Goal: Task Accomplishment & Management: Use online tool/utility

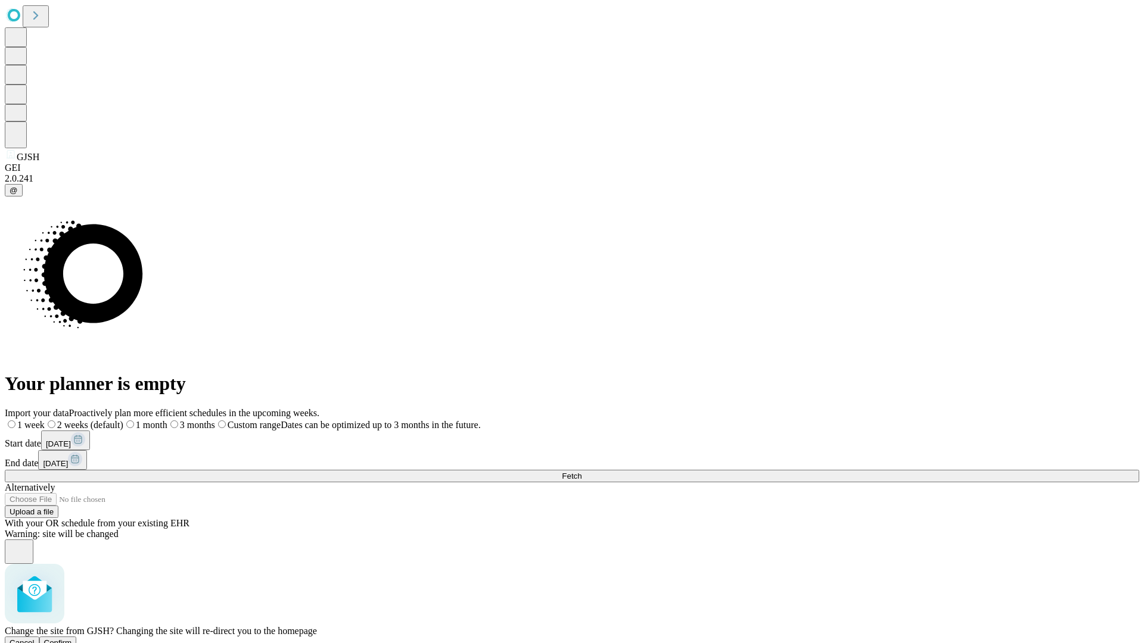
click at [72, 639] on span "Confirm" at bounding box center [58, 643] width 28 height 9
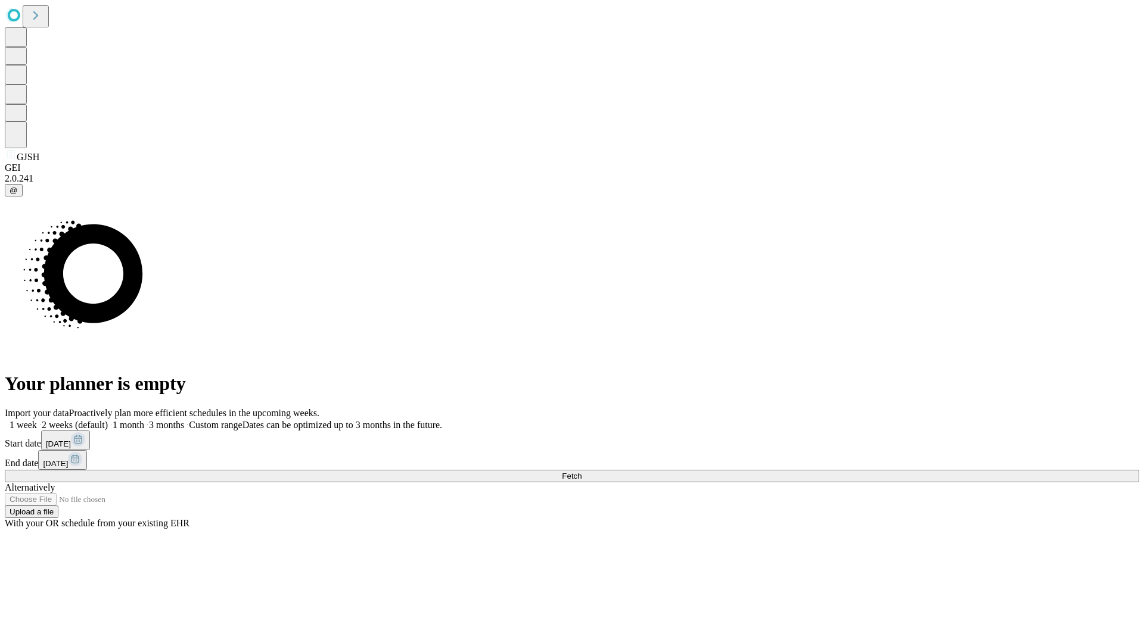
click at [144, 420] on label "1 month" at bounding box center [126, 425] width 36 height 10
click at [581, 472] on span "Fetch" at bounding box center [572, 476] width 20 height 9
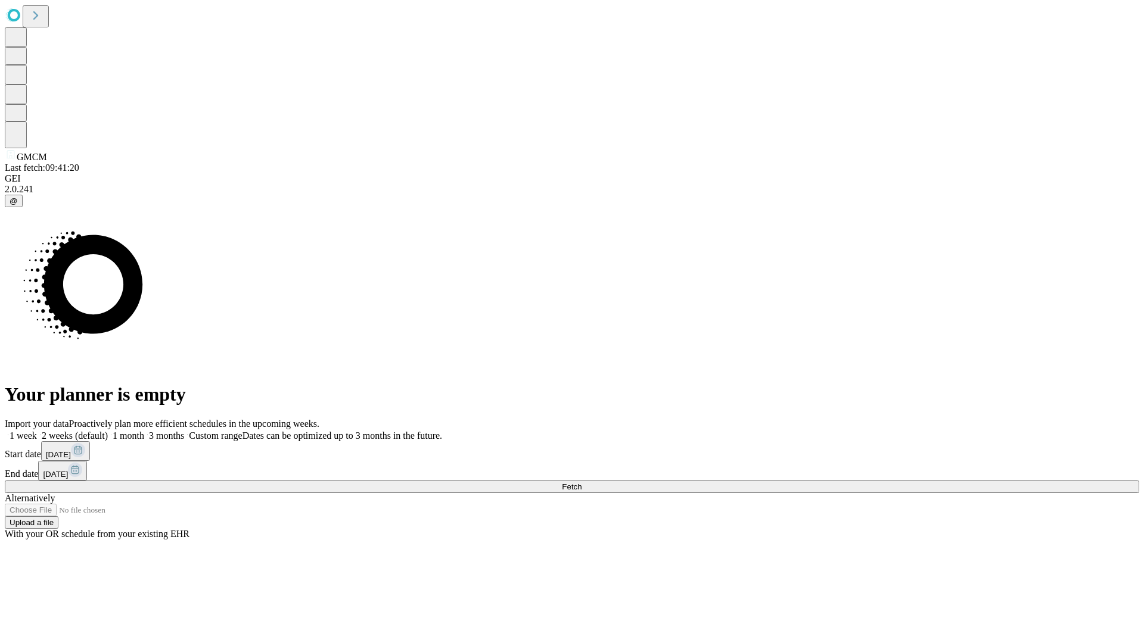
click at [144, 431] on label "1 month" at bounding box center [126, 436] width 36 height 10
click at [581, 483] on span "Fetch" at bounding box center [572, 487] width 20 height 9
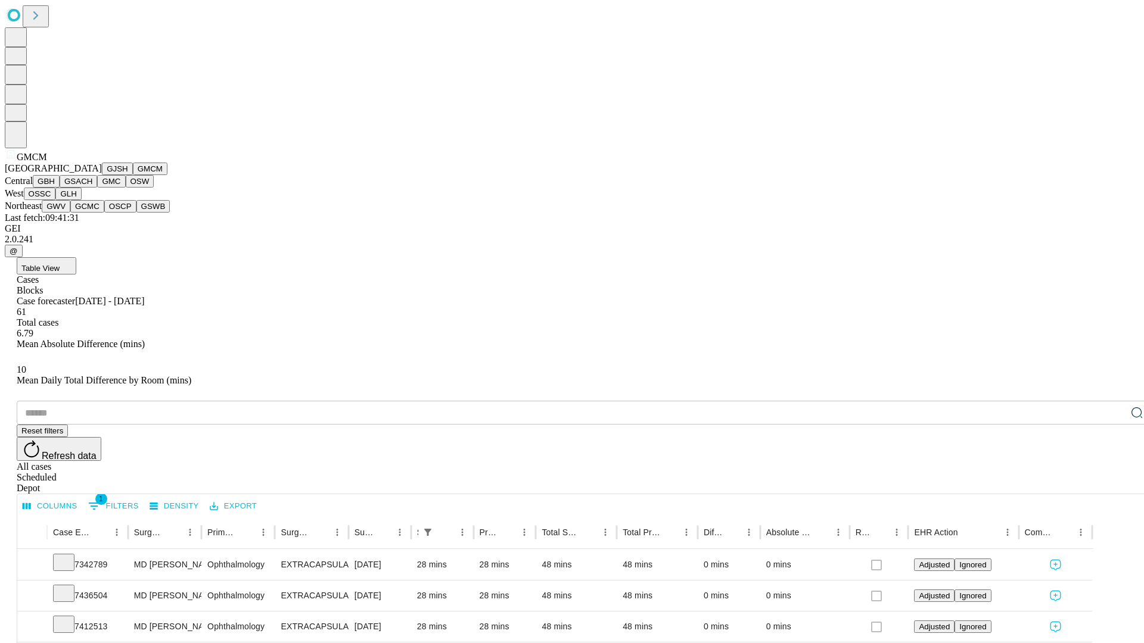
click at [60, 188] on button "GBH" at bounding box center [46, 181] width 27 height 13
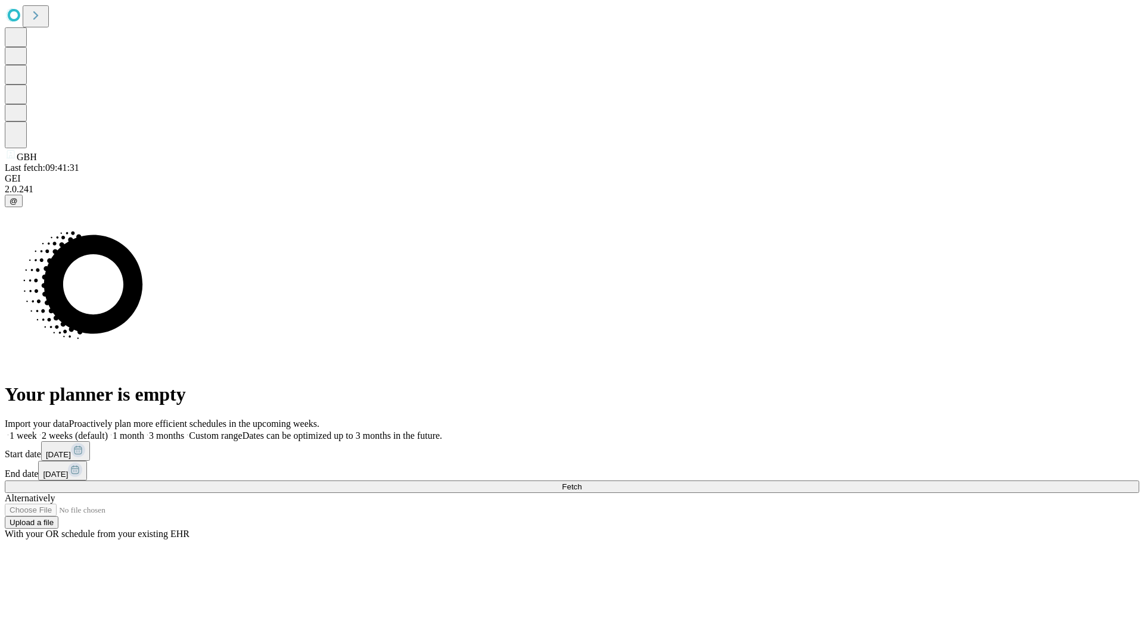
click at [144, 431] on label "1 month" at bounding box center [126, 436] width 36 height 10
click at [581, 483] on span "Fetch" at bounding box center [572, 487] width 20 height 9
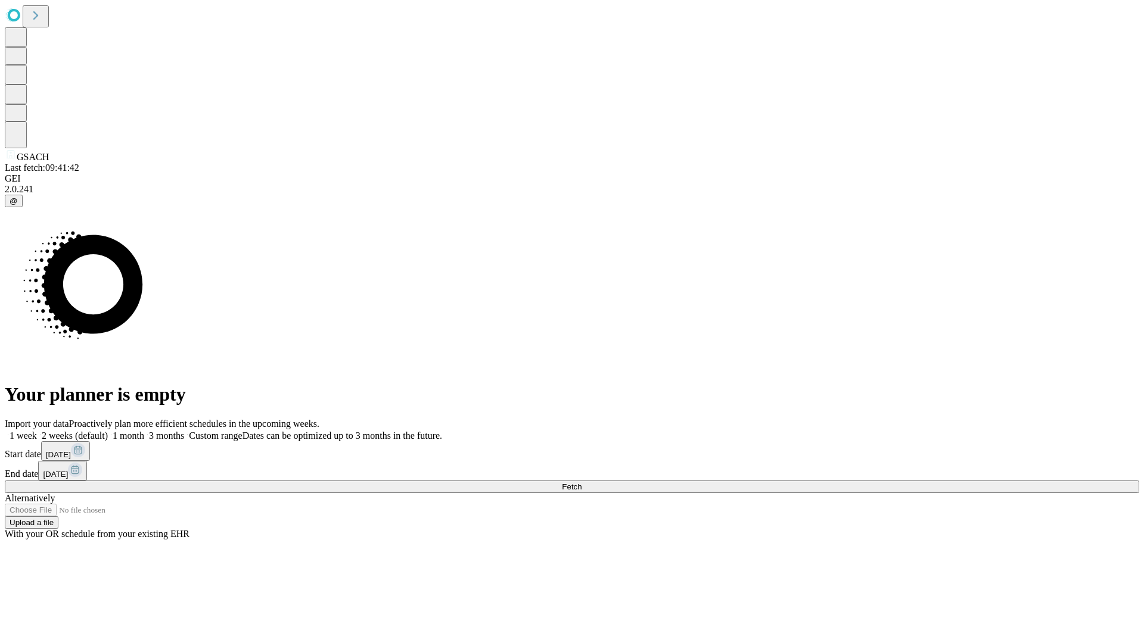
click at [144, 431] on label "1 month" at bounding box center [126, 436] width 36 height 10
click at [581, 483] on span "Fetch" at bounding box center [572, 487] width 20 height 9
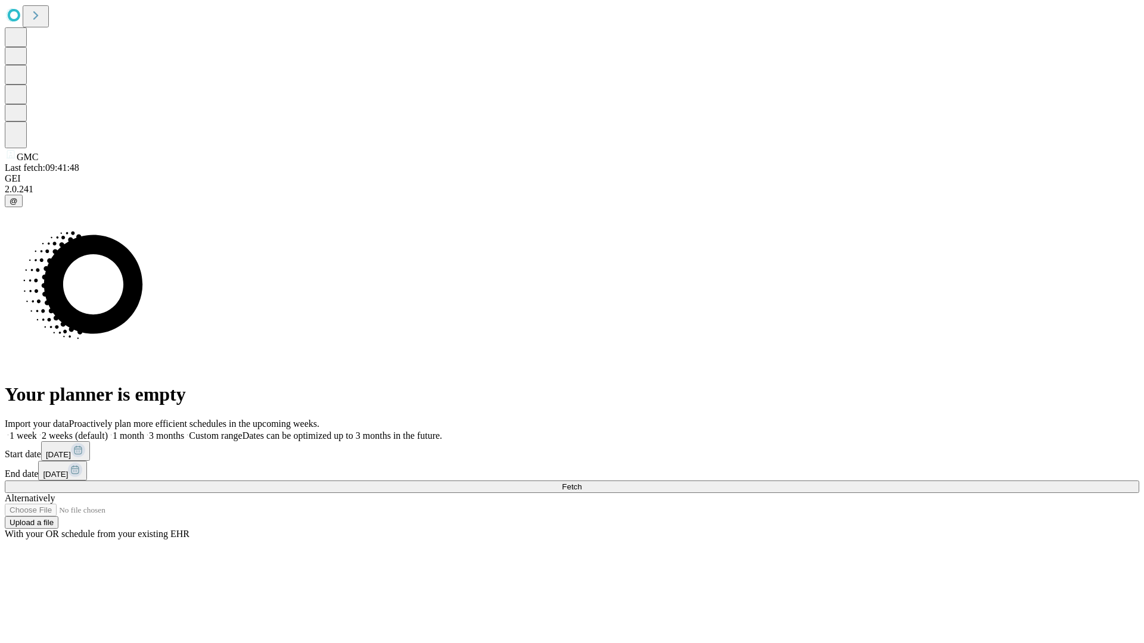
click at [581, 483] on span "Fetch" at bounding box center [572, 487] width 20 height 9
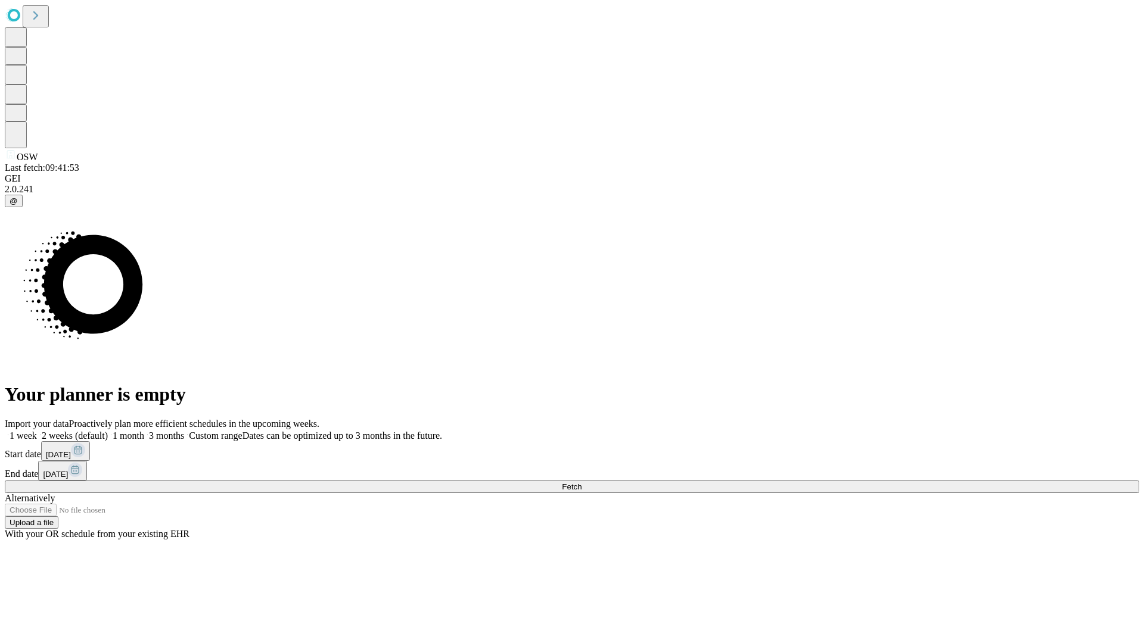
click at [144, 431] on label "1 month" at bounding box center [126, 436] width 36 height 10
click at [581, 483] on span "Fetch" at bounding box center [572, 487] width 20 height 9
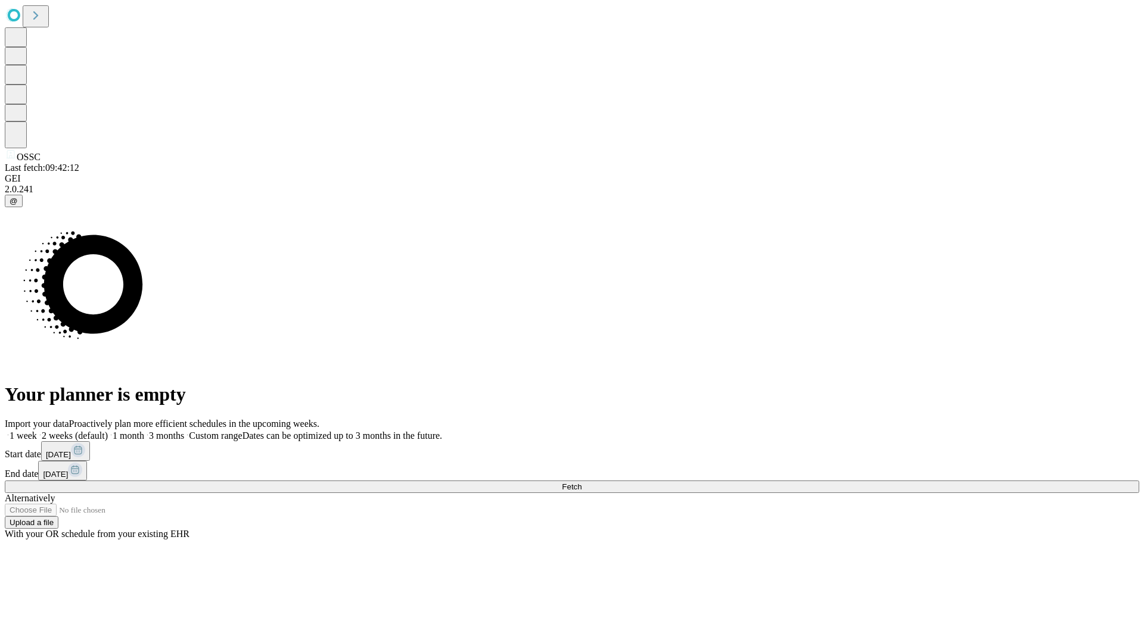
click at [581, 483] on span "Fetch" at bounding box center [572, 487] width 20 height 9
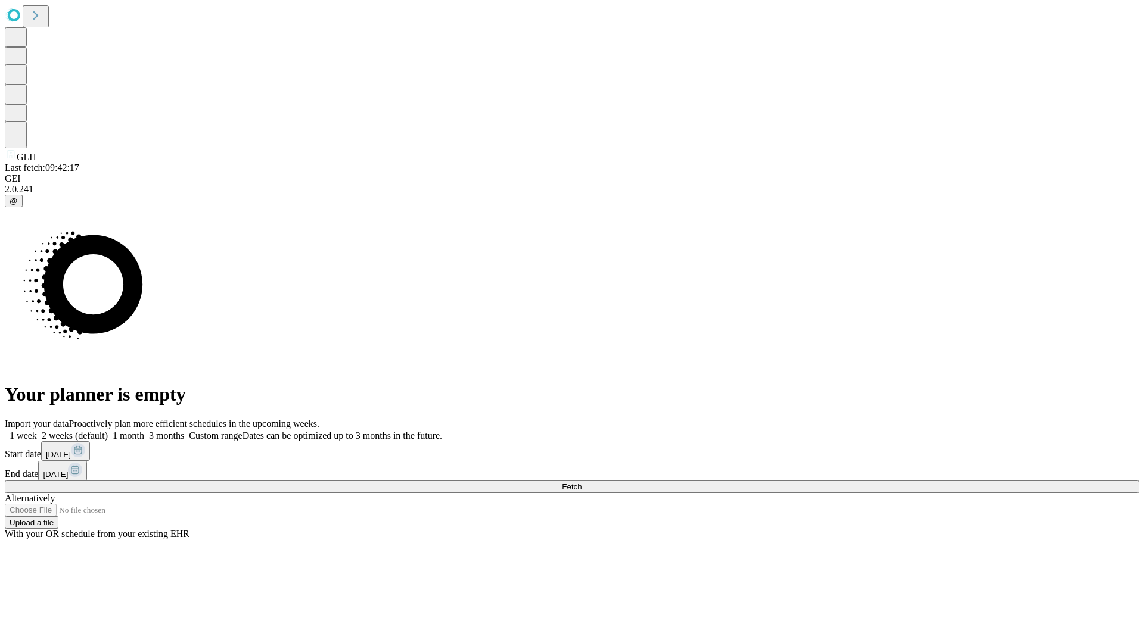
click at [581, 483] on span "Fetch" at bounding box center [572, 487] width 20 height 9
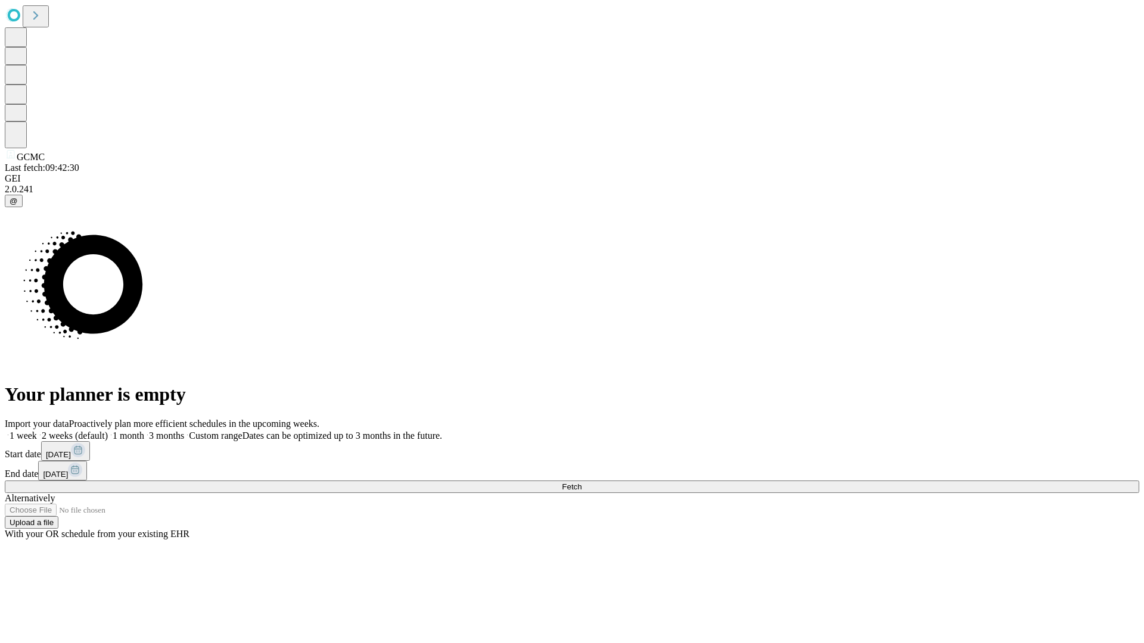
click at [144, 431] on label "1 month" at bounding box center [126, 436] width 36 height 10
click at [581, 483] on span "Fetch" at bounding box center [572, 487] width 20 height 9
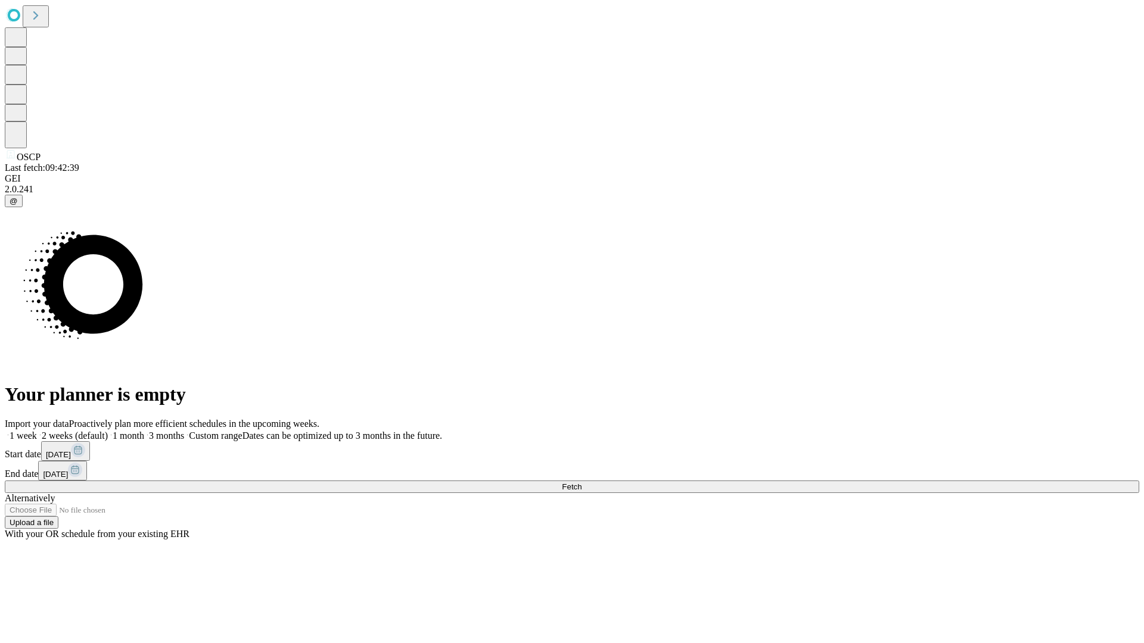
click at [581, 483] on span "Fetch" at bounding box center [572, 487] width 20 height 9
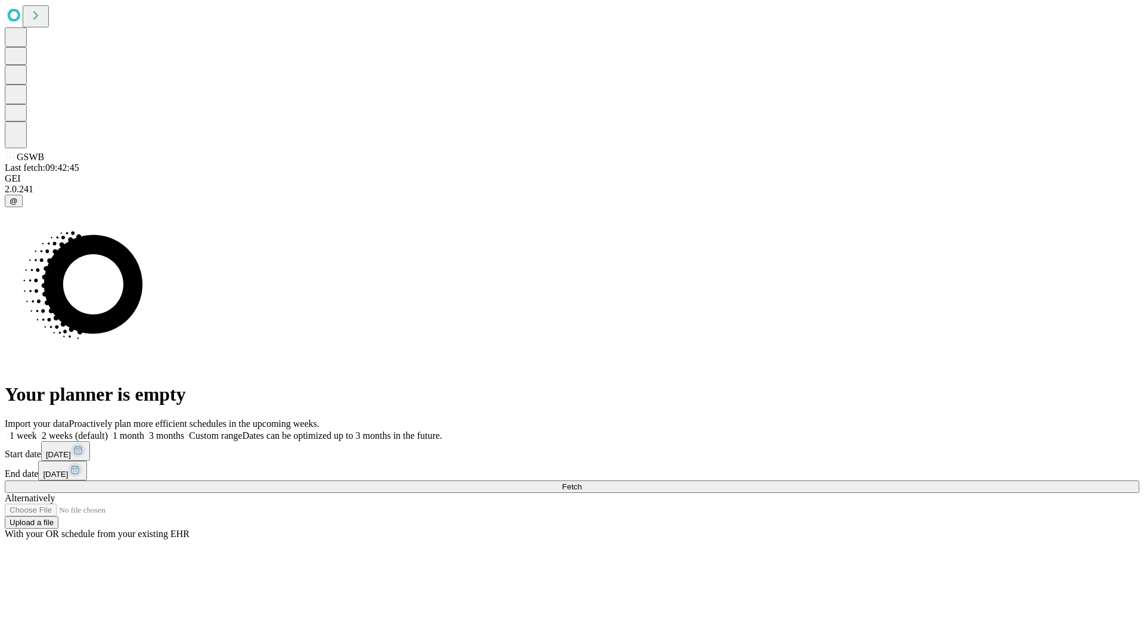
click at [144, 431] on label "1 month" at bounding box center [126, 436] width 36 height 10
click at [581, 483] on span "Fetch" at bounding box center [572, 487] width 20 height 9
